Goal: Find specific page/section

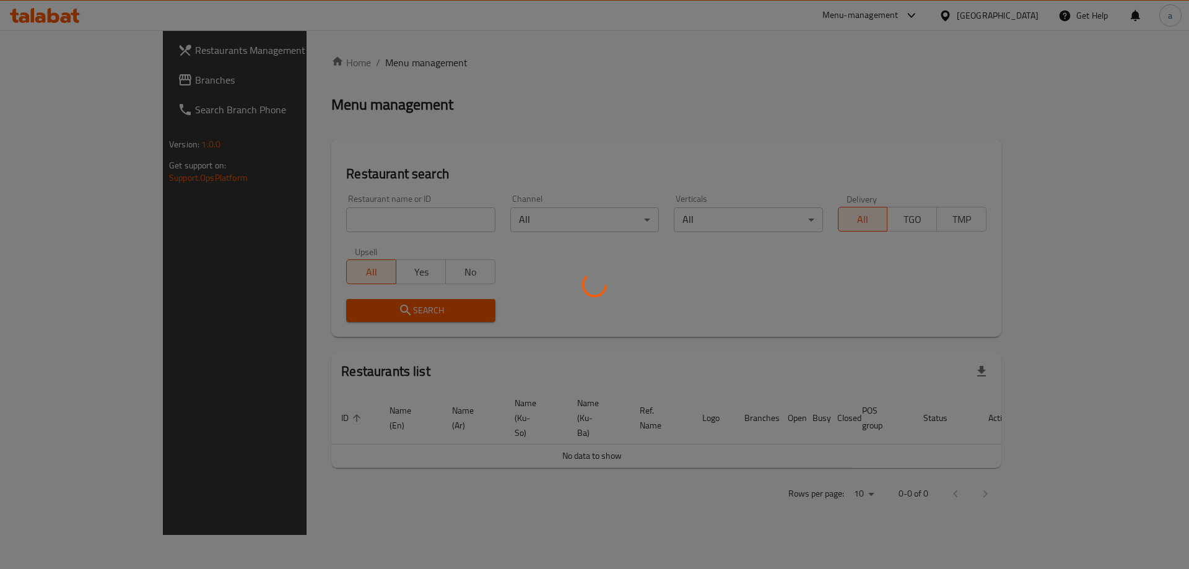
click at [67, 78] on div at bounding box center [594, 284] width 1189 height 569
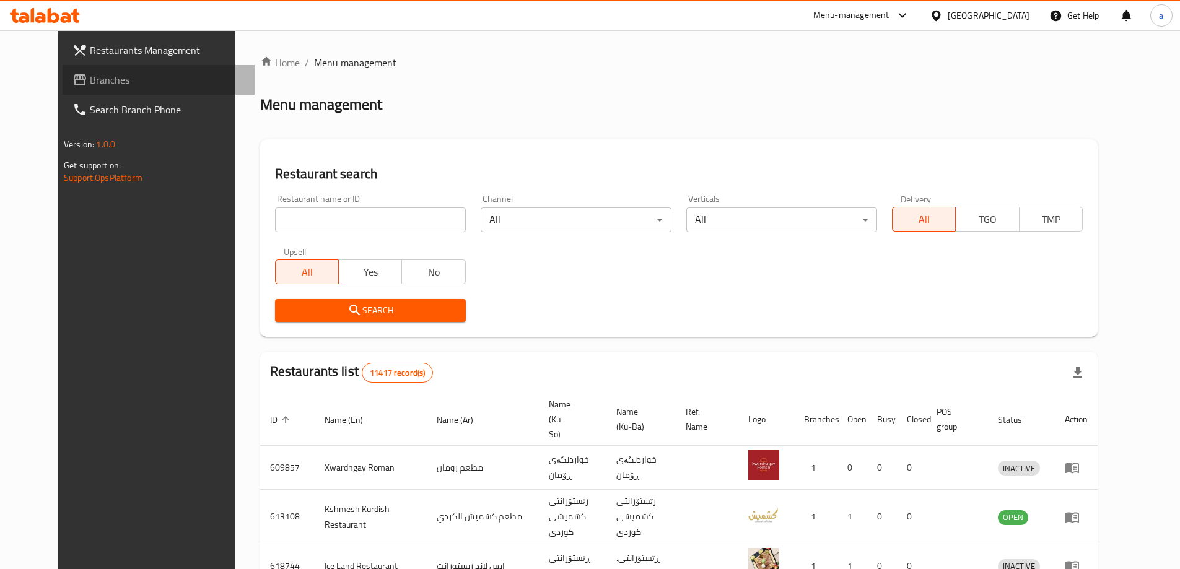
click at [90, 78] on span "Branches" at bounding box center [167, 79] width 155 height 15
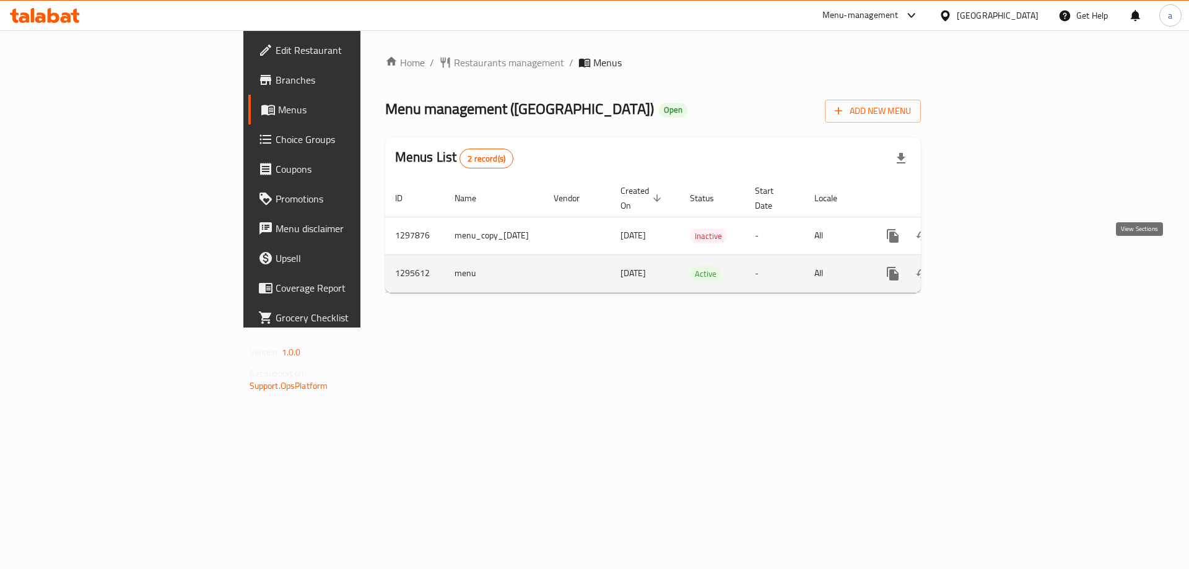
click at [990, 266] on icon "enhanced table" at bounding box center [982, 273] width 15 height 15
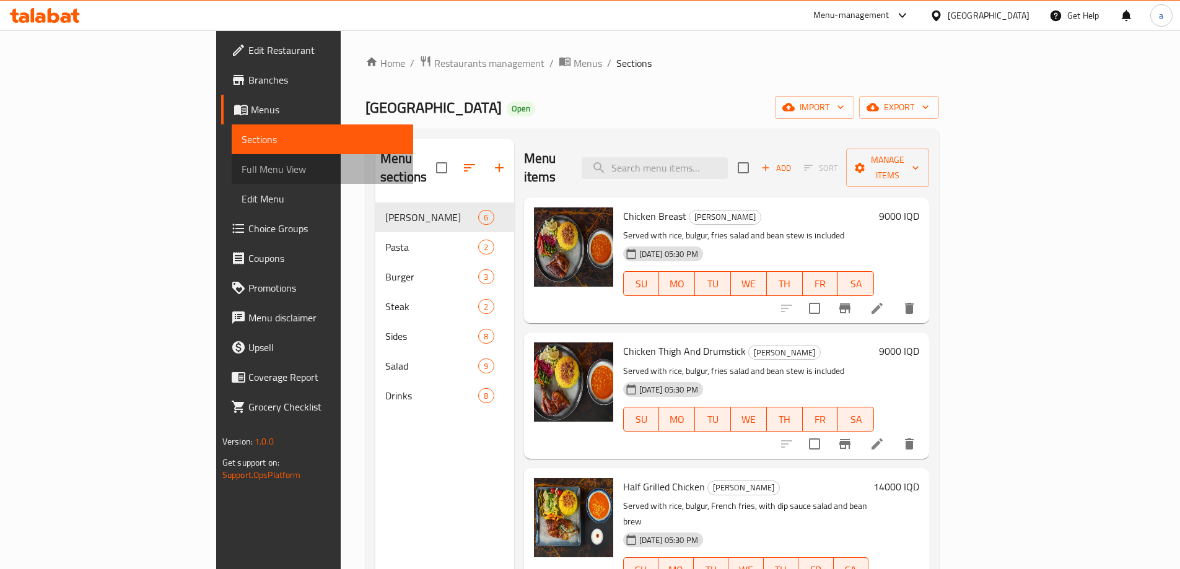
click at [242, 173] on span "Full Menu View" at bounding box center [323, 169] width 162 height 15
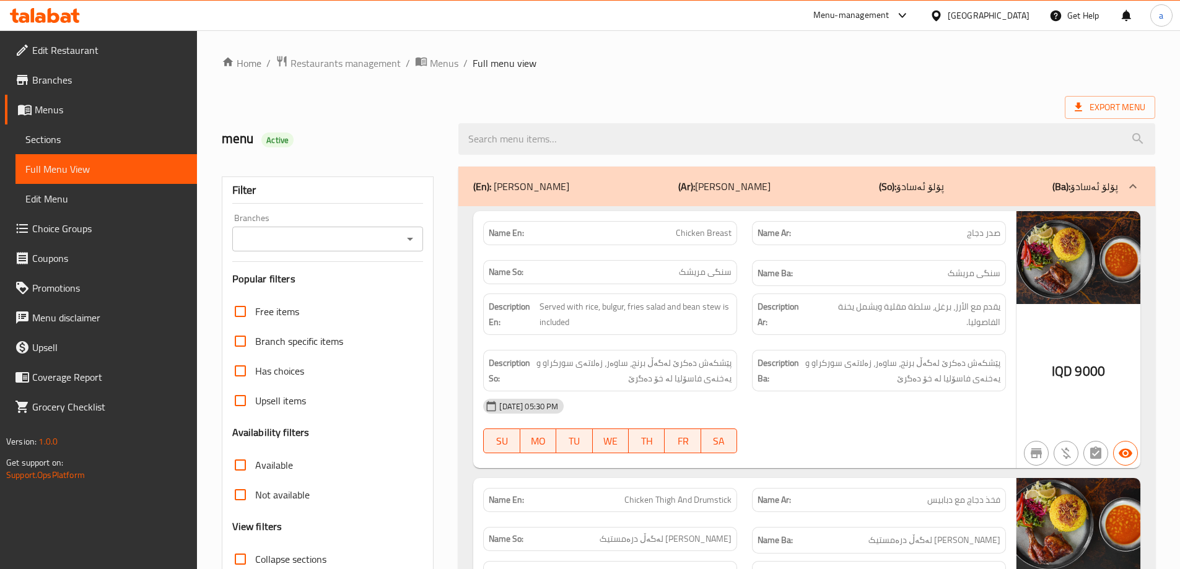
click at [367, 238] on input "Branches" at bounding box center [318, 238] width 164 height 17
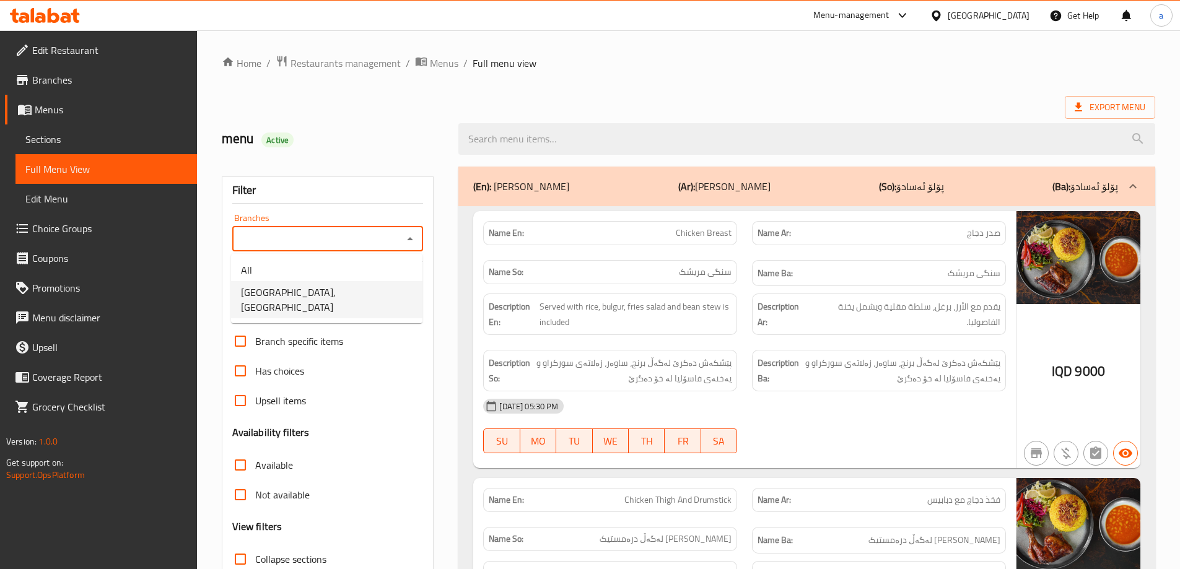
click at [300, 292] on span "Amigo Grill House, Garden City" at bounding box center [327, 300] width 172 height 30
type input "Amigo Grill House, Garden City"
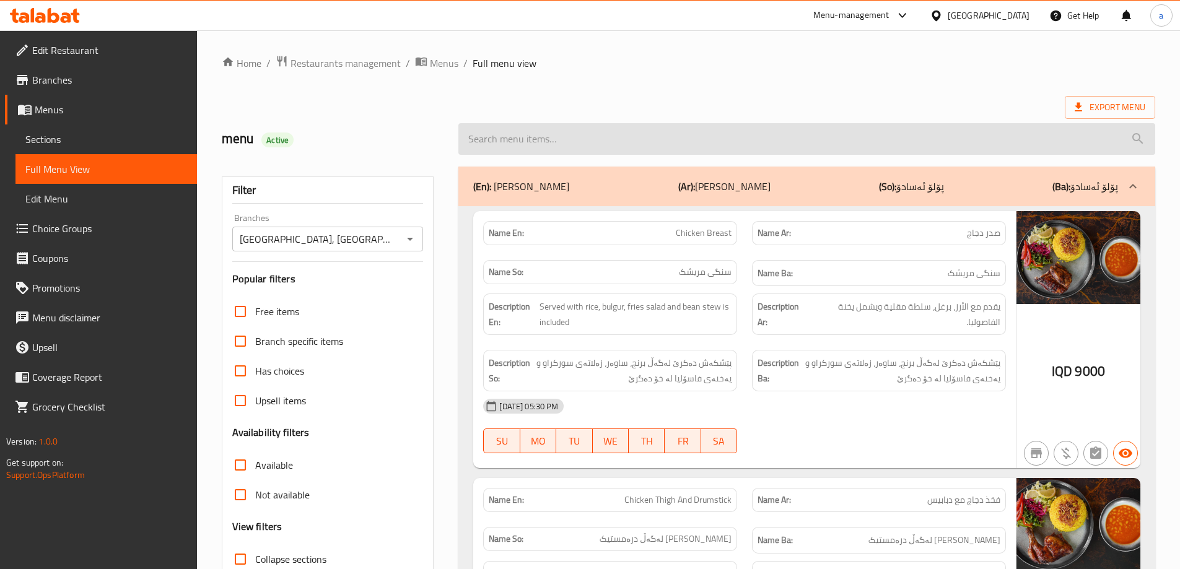
click at [553, 139] on input "search" at bounding box center [806, 139] width 697 height 32
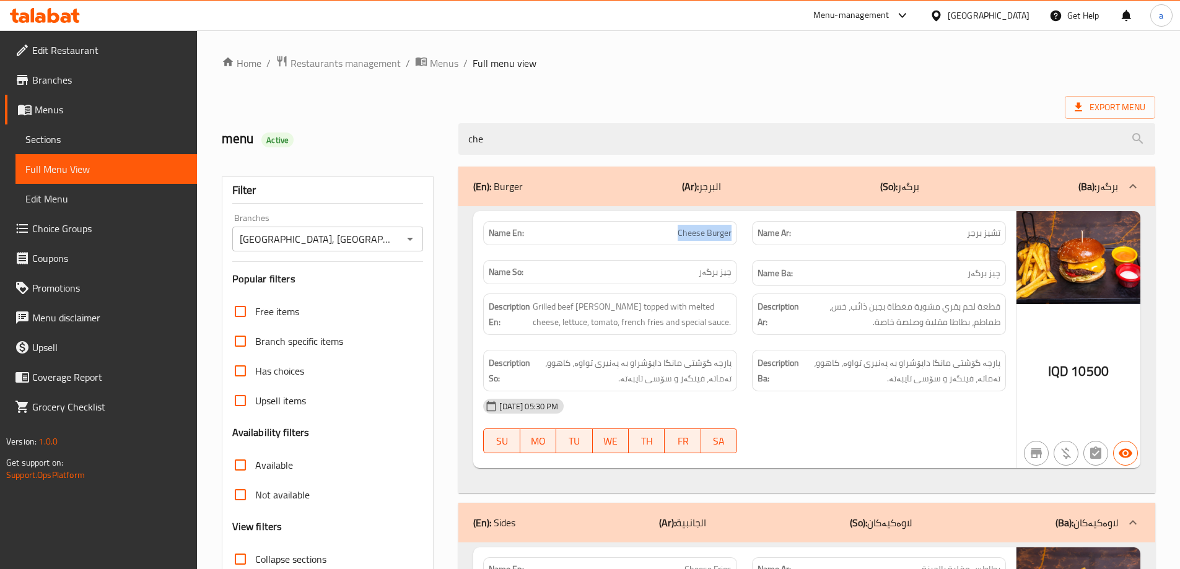
drag, startPoint x: 658, startPoint y: 232, endPoint x: 731, endPoint y: 238, distance: 73.4
click at [732, 239] on div "Name En: Cheese Burger" at bounding box center [610, 233] width 254 height 24
copy span "Cheese Burger"
drag, startPoint x: 600, startPoint y: 146, endPoint x: 435, endPoint y: 136, distance: 165.1
click at [435, 136] on div "menu Active che" at bounding box center [688, 139] width 948 height 55
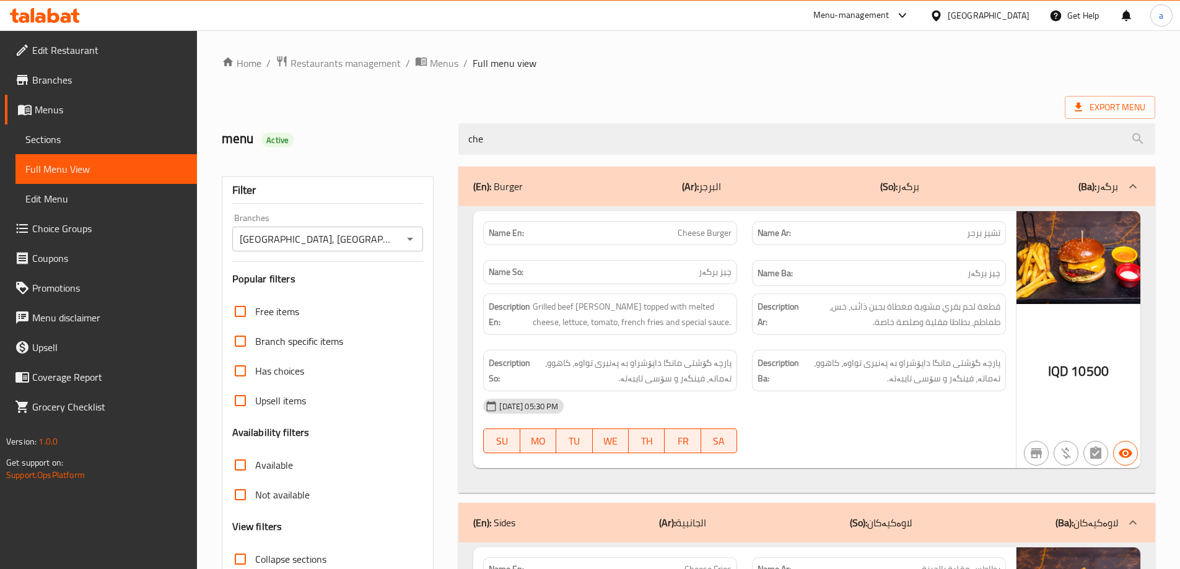
paste input "Cheese Burger"
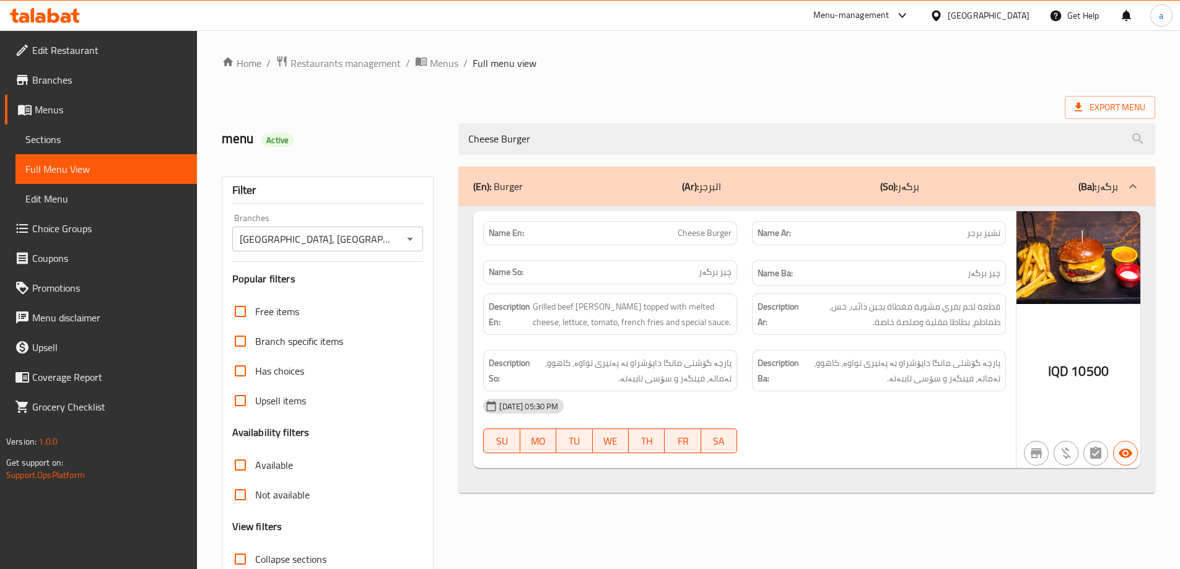
type input "Cheese Burger"
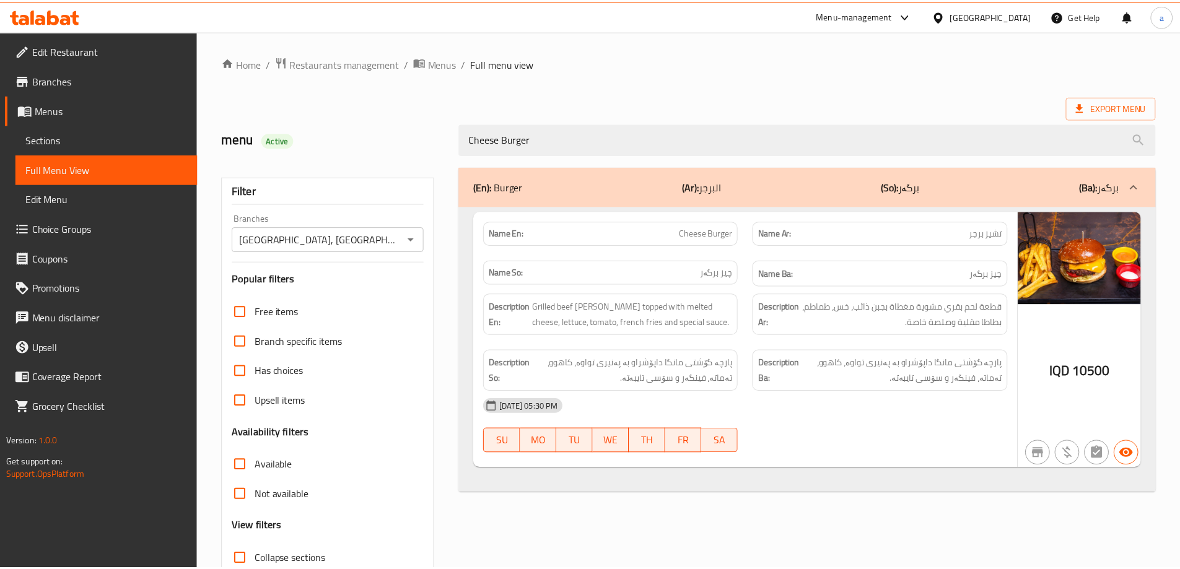
scroll to position [90, 0]
